Goal: Check status

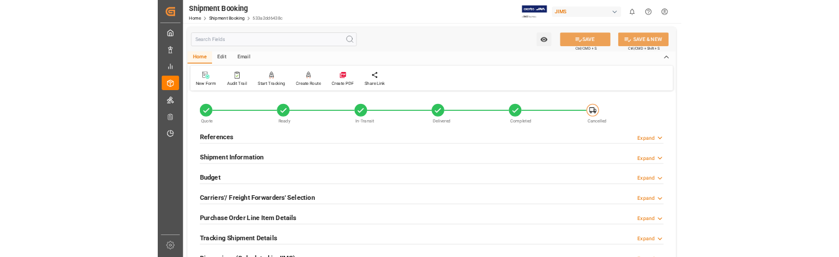
scroll to position [520, 0]
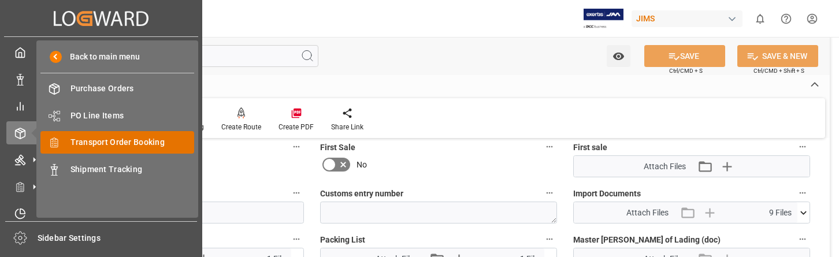
click at [116, 141] on span "Transport Order Booking" at bounding box center [132, 142] width 124 height 12
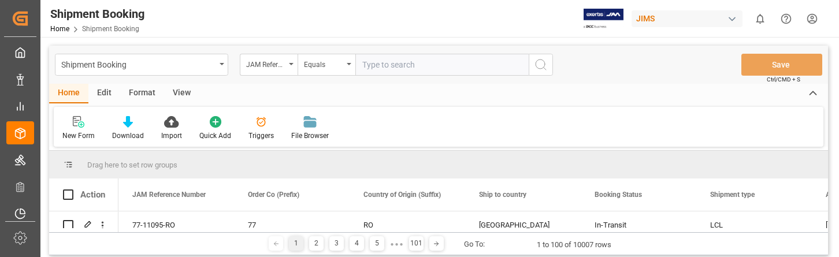
click at [378, 66] on input "text" at bounding box center [441, 65] width 173 height 22
type input "22-10064-GB"
drag, startPoint x: 536, startPoint y: 64, endPoint x: 601, endPoint y: 65, distance: 64.7
click at [537, 64] on icon "search button" at bounding box center [541, 65] width 14 height 14
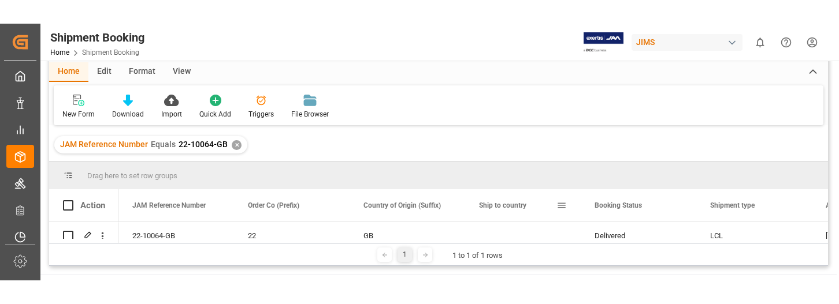
scroll to position [116, 0]
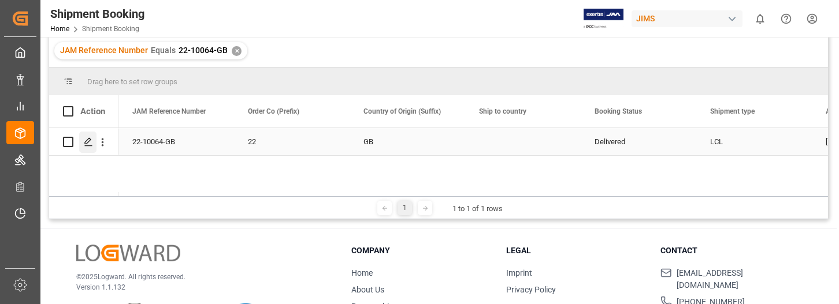
click at [89, 139] on icon "Press SPACE to select this row." at bounding box center [88, 141] width 9 height 9
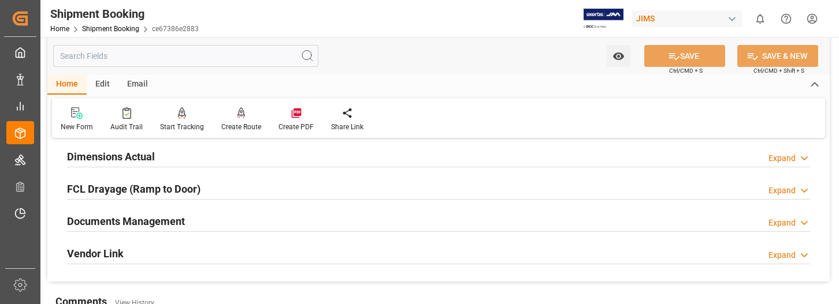
scroll to position [347, 0]
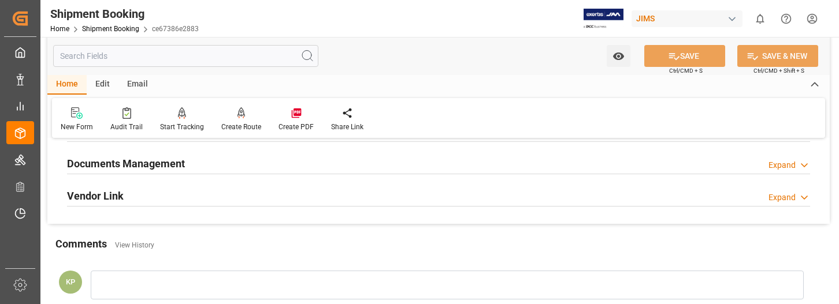
click at [786, 161] on div "Expand" at bounding box center [781, 165] width 27 height 12
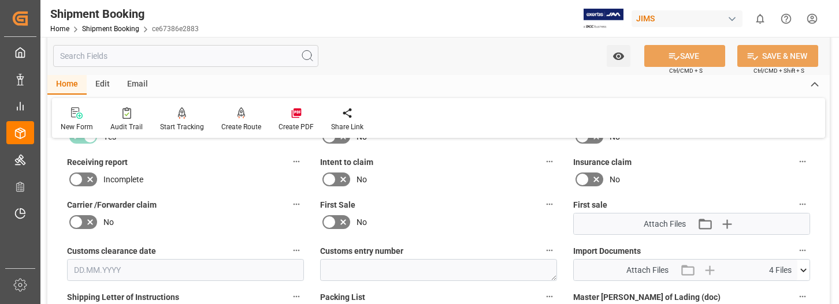
scroll to position [520, 0]
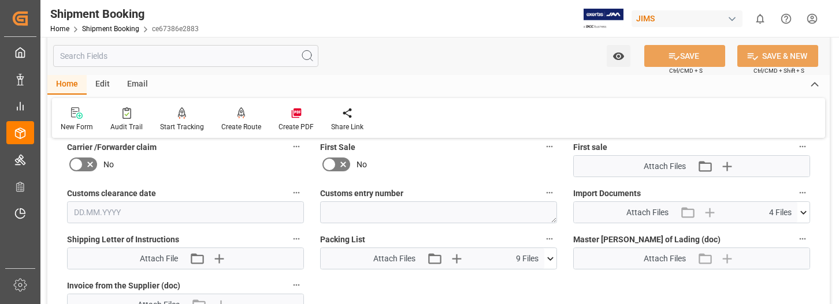
click at [805, 212] on icon at bounding box center [803, 212] width 6 height 3
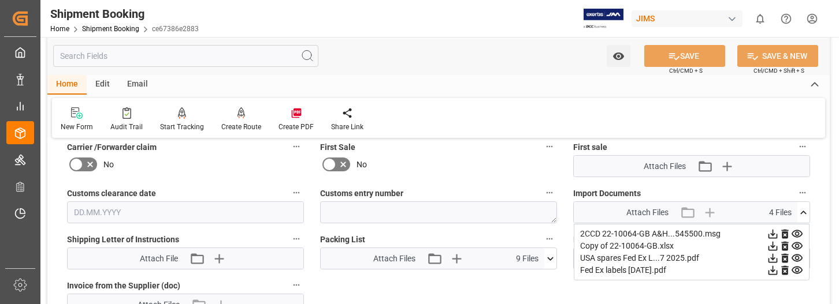
click at [534, 289] on div "Quote Ready In-Transit Delivered Completed Cancelled References Expand JAM Refe…" at bounding box center [438, 89] width 782 height 920
click at [550, 256] on icon at bounding box center [550, 259] width 12 height 12
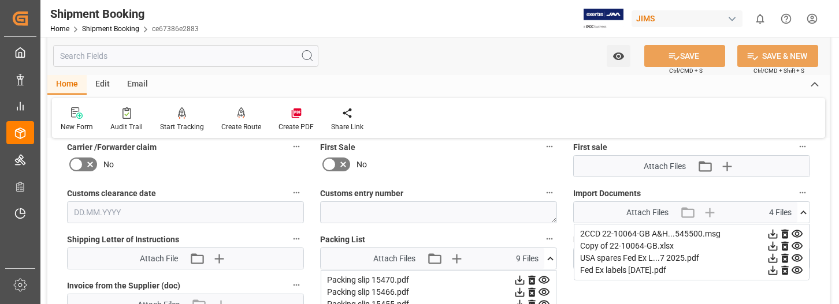
click at [771, 257] on icon at bounding box center [772, 258] width 12 height 12
click at [773, 245] on icon at bounding box center [772, 246] width 12 height 12
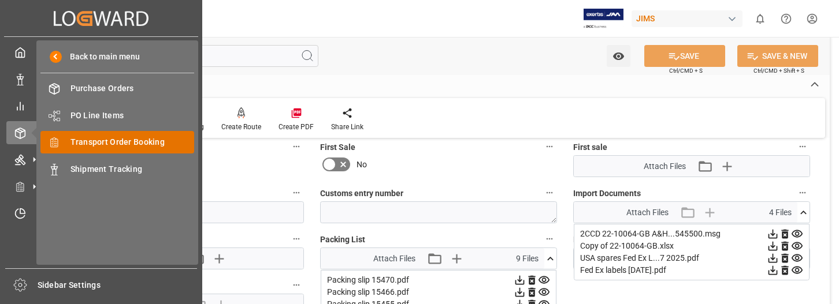
click at [109, 143] on span "Transport Order Booking" at bounding box center [132, 142] width 124 height 12
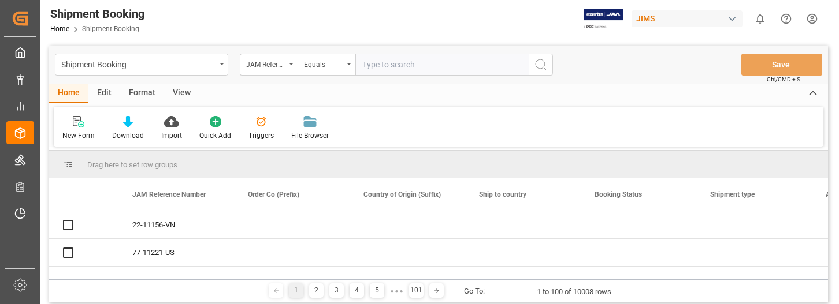
click at [390, 64] on input "text" at bounding box center [441, 65] width 173 height 22
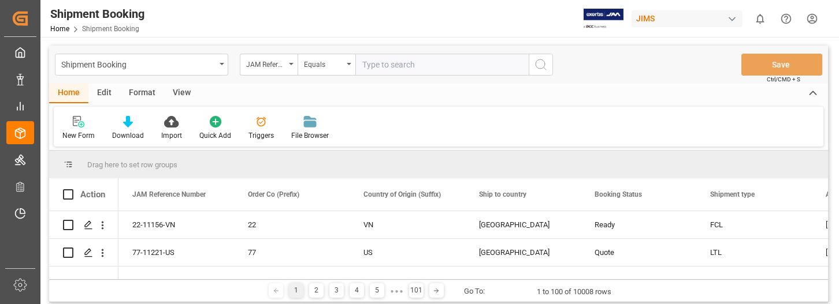
click at [390, 64] on input "text" at bounding box center [441, 65] width 173 height 22
type input "22-10196-GB"
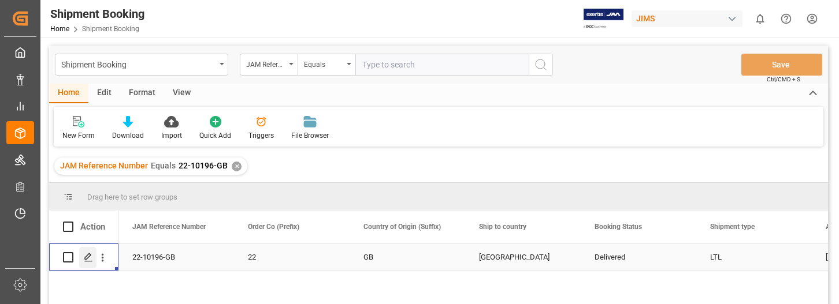
click at [90, 259] on icon "Press SPACE to select this row." at bounding box center [88, 257] width 9 height 9
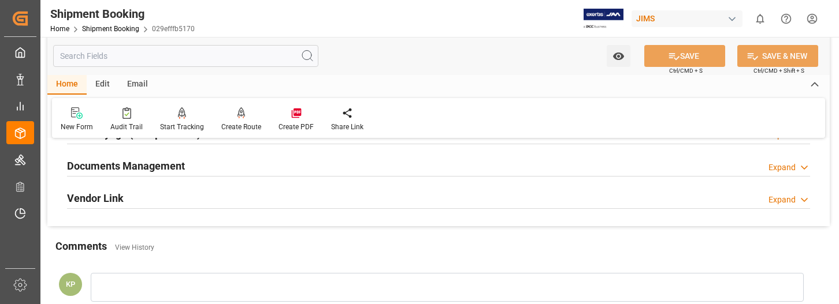
scroll to position [347, 0]
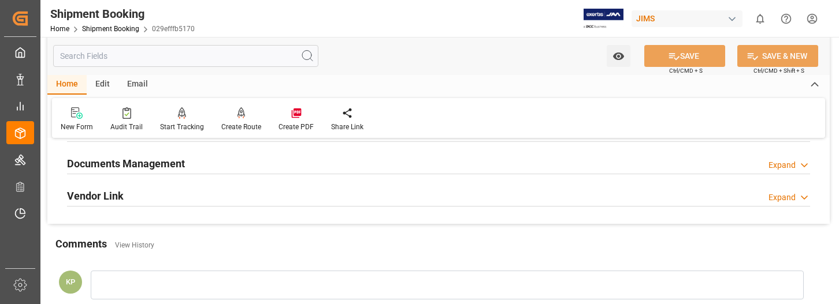
click at [784, 165] on div "Expand" at bounding box center [781, 165] width 27 height 12
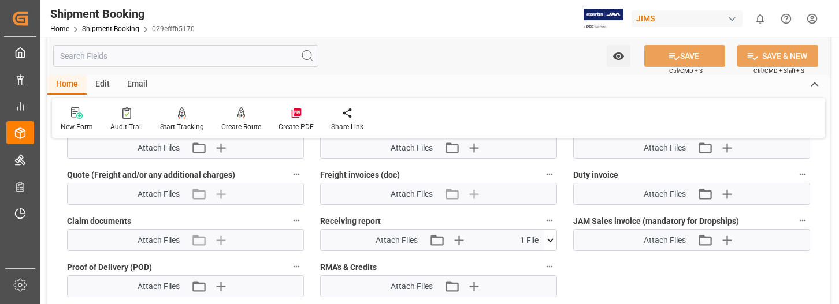
scroll to position [751, 0]
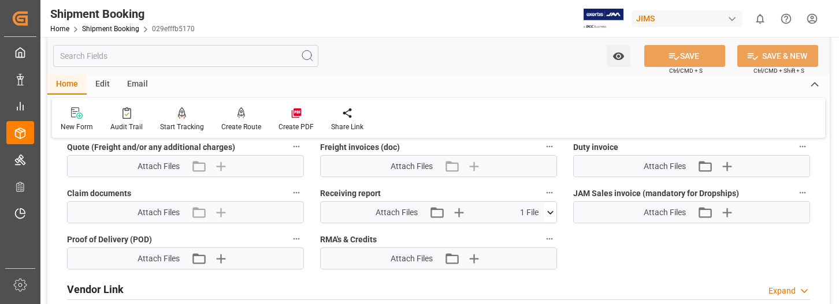
click at [552, 210] on icon at bounding box center [550, 213] width 12 height 12
click at [521, 231] on icon at bounding box center [519, 234] width 12 height 12
click at [519, 230] on icon at bounding box center [519, 234] width 9 height 9
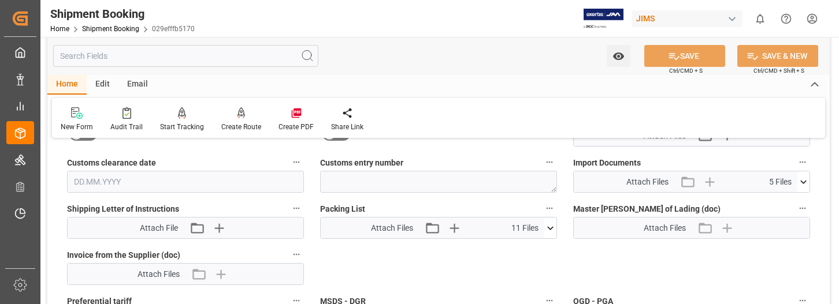
scroll to position [520, 0]
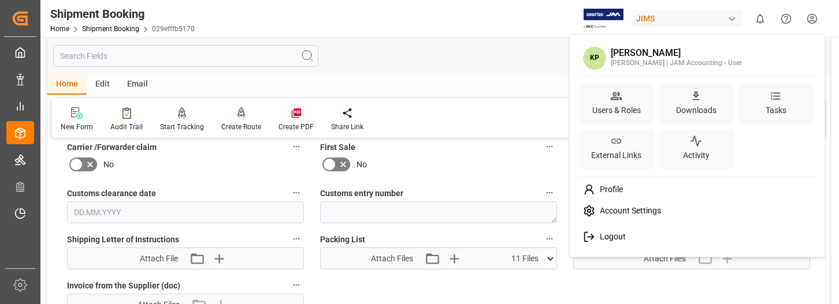
click at [812, 17] on html "Created by potrace 1.15, written by [PERSON_NAME] [DATE]-[DATE] Created by potr…" at bounding box center [419, 152] width 839 height 304
click at [613, 237] on span "Logout" at bounding box center [610, 237] width 31 height 10
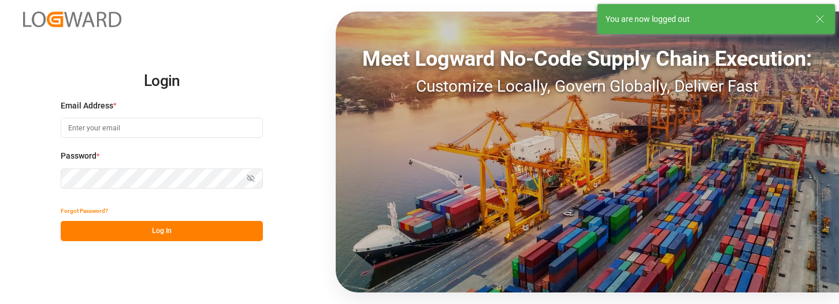
type input "[PERSON_NAME][EMAIL_ADDRESS][PERSON_NAME][DOMAIN_NAME]"
